Goal: Navigation & Orientation: Find specific page/section

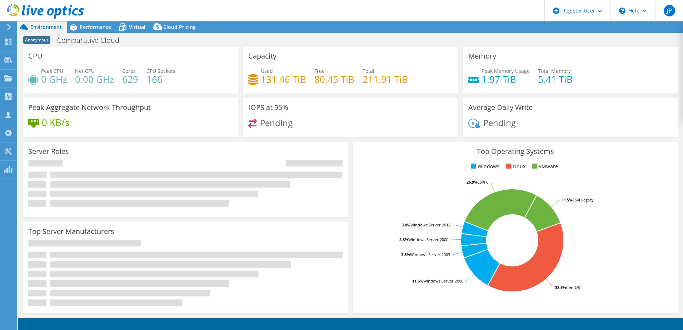
select select "USD"
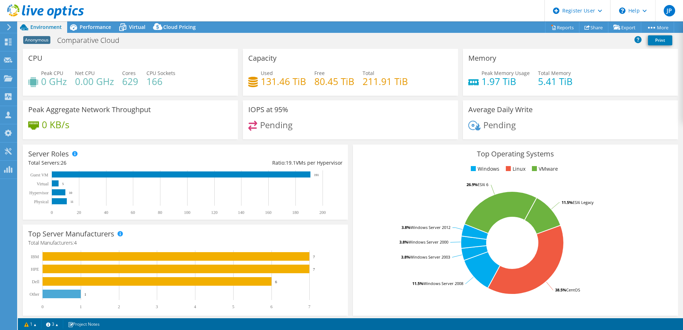
click at [7, 27] on icon at bounding box center [8, 27] width 5 height 6
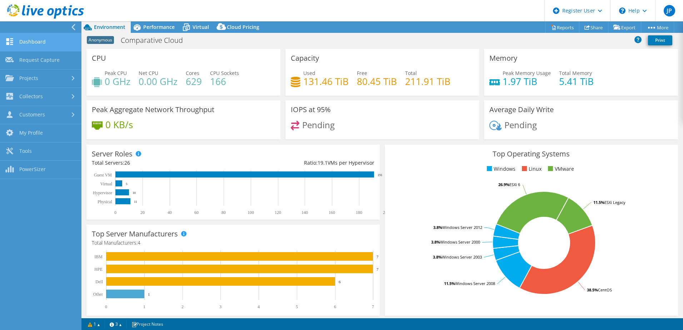
click at [30, 43] on link "Dashboard" at bounding box center [40, 42] width 81 height 18
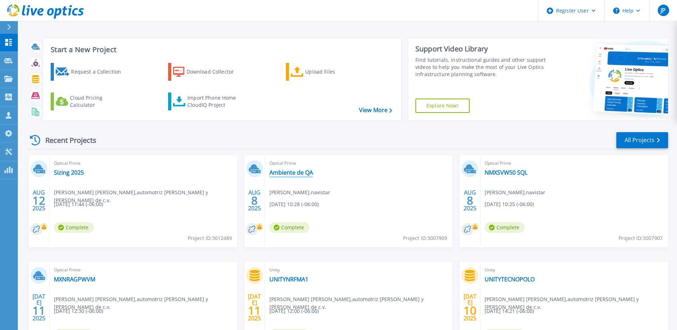
click at [288, 173] on link "Ambiente de QA" at bounding box center [292, 172] width 44 height 7
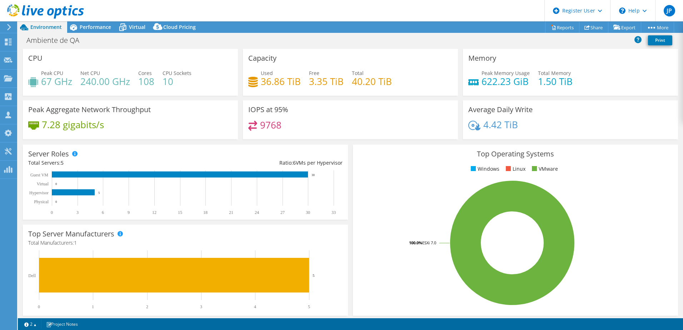
select select "USD"
